Goal: Information Seeking & Learning: Learn about a topic

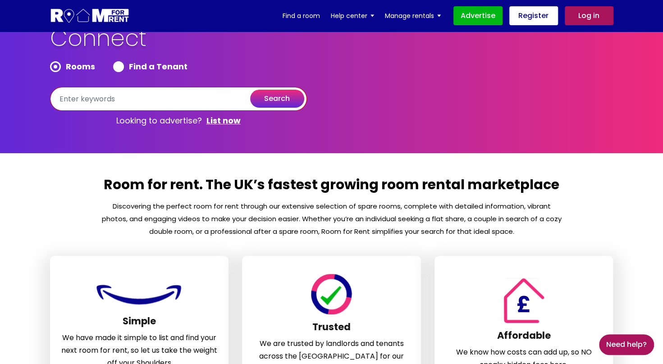
click at [196, 109] on input "text" at bounding box center [178, 99] width 257 height 24
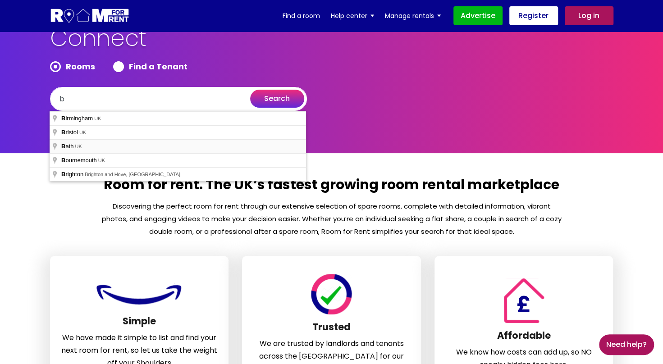
type input "[GEOGRAPHIC_DATA], [GEOGRAPHIC_DATA]"
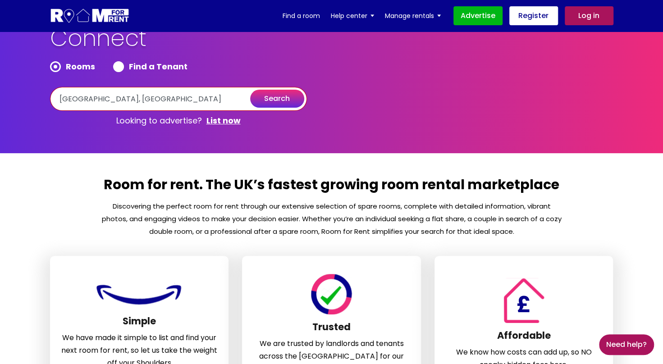
click at [261, 109] on input "[GEOGRAPHIC_DATA], [GEOGRAPHIC_DATA]" at bounding box center [178, 99] width 257 height 24
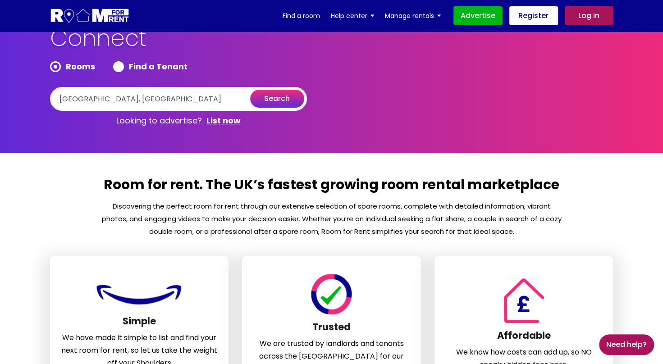
click at [267, 103] on button "search" at bounding box center [277, 99] width 54 height 18
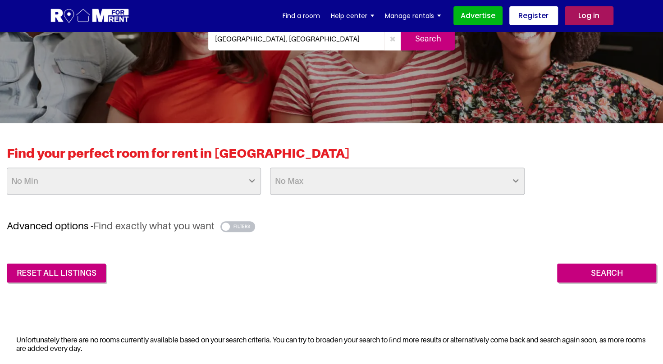
scroll to position [112, 0]
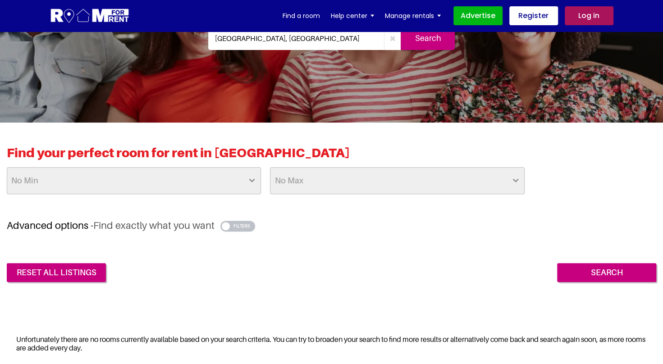
click at [235, 179] on select "No Min £25 £50 £75 £100 £125 £150 £175 £200 £225 £250 £275 £300 £325 £350 £375 …" at bounding box center [134, 180] width 254 height 27
click at [307, 192] on select "No Max £50 £75 £100 £125 £150 £175 £200 £225 £250 £275 £300 £325 £350 £375 £400…" at bounding box center [397, 180] width 254 height 27
select select "1000"
click at [270, 167] on select "No Max £50 £75 £100 £125 £150 £175 £200 £225 £250 £275 £300 £325 £350 £375 £400…" at bounding box center [397, 180] width 254 height 27
click at [576, 277] on input "Search" at bounding box center [606, 272] width 99 height 19
